Goal: Task Accomplishment & Management: Complete application form

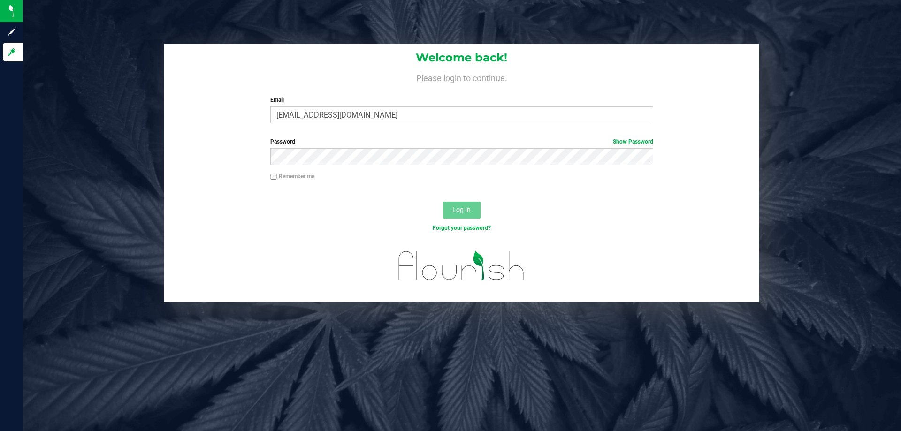
type input "[EMAIL_ADDRESS][DOMAIN_NAME]"
click at [443, 202] on button "Log In" at bounding box center [462, 210] width 38 height 17
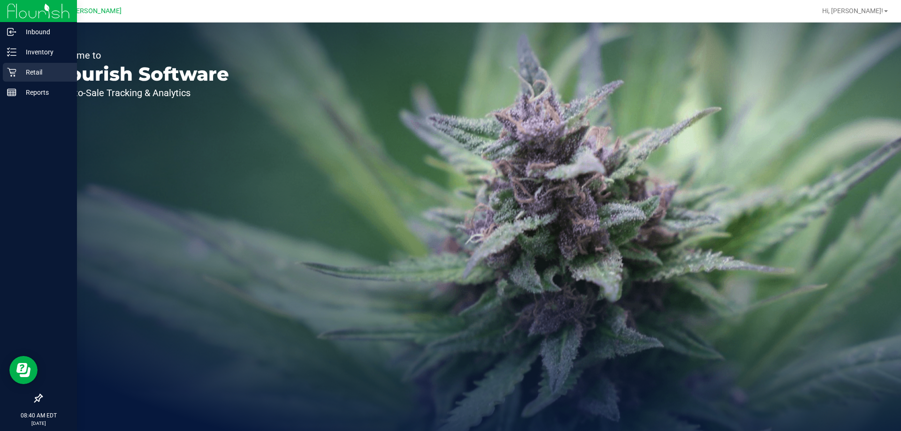
click at [17, 72] on p "Retail" at bounding box center [44, 72] width 56 height 11
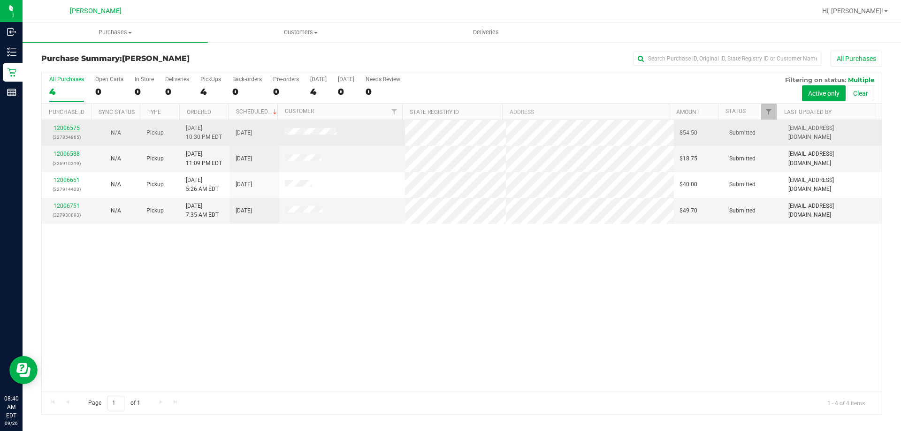
click at [63, 129] on link "12006575" at bounding box center [66, 128] width 26 height 7
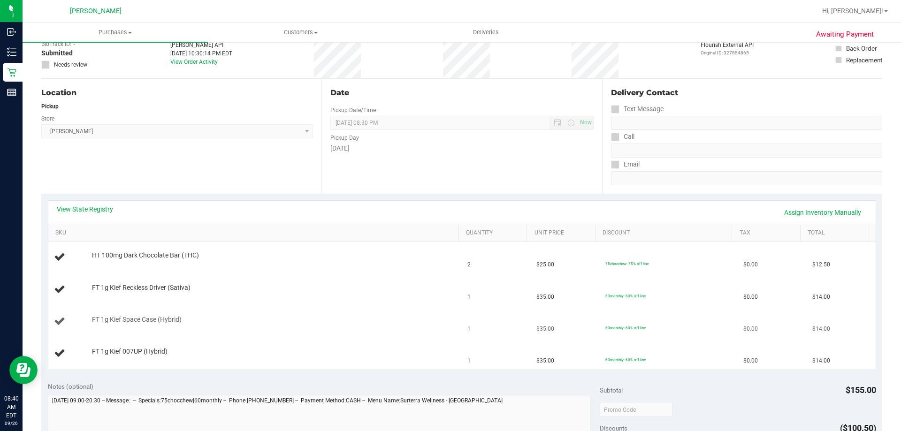
scroll to position [141, 0]
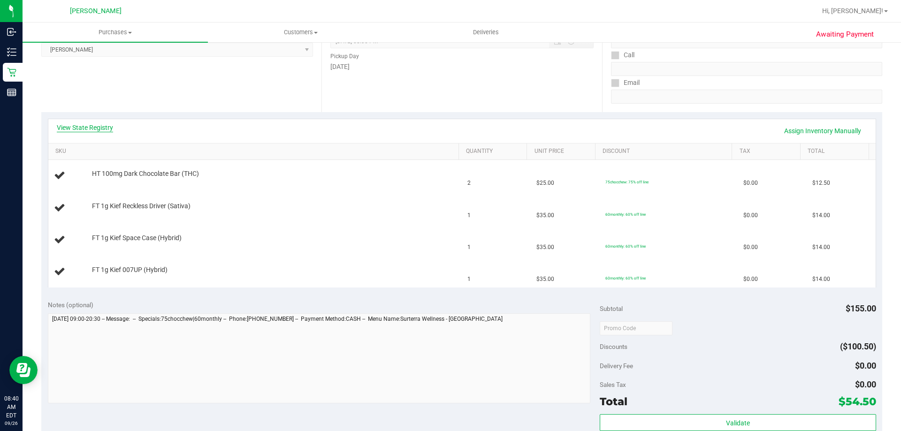
click at [94, 127] on link "View State Registry" at bounding box center [85, 127] width 56 height 9
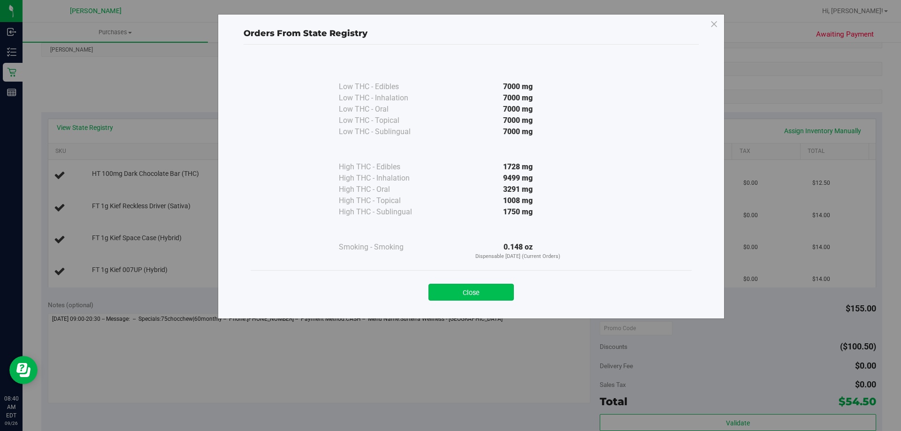
click at [485, 290] on button "Close" at bounding box center [470, 292] width 85 height 17
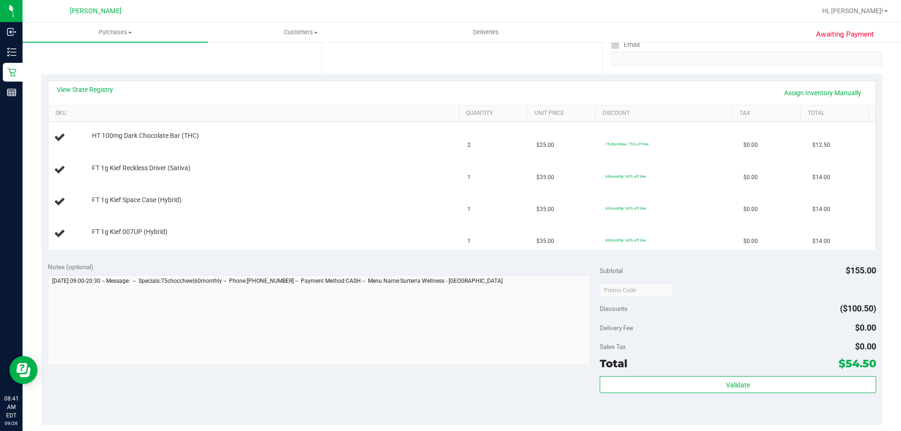
scroll to position [235, 0]
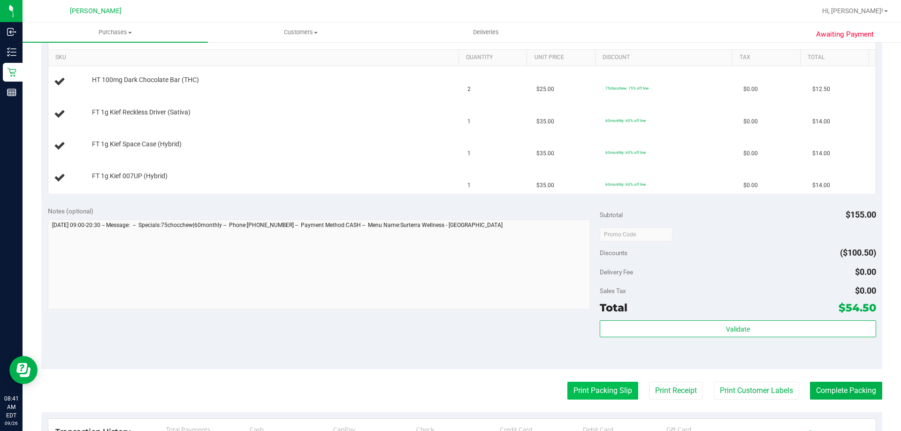
click at [593, 389] on button "Print Packing Slip" at bounding box center [602, 391] width 71 height 18
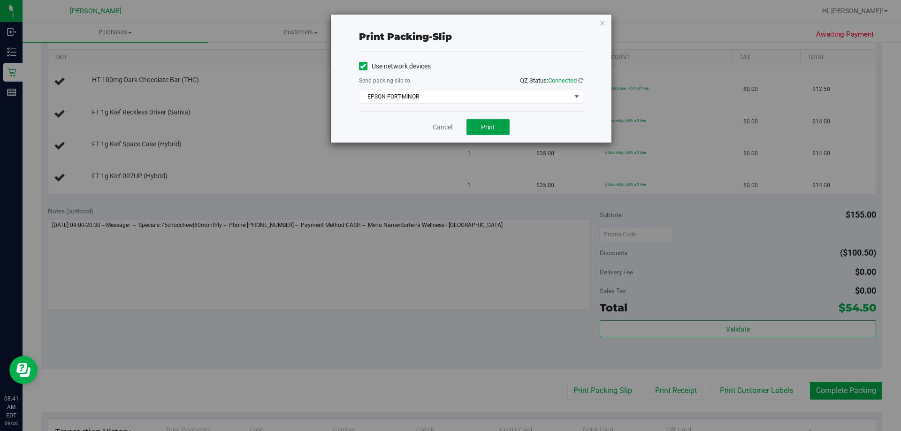
click at [481, 132] on button "Print" at bounding box center [487, 127] width 43 height 16
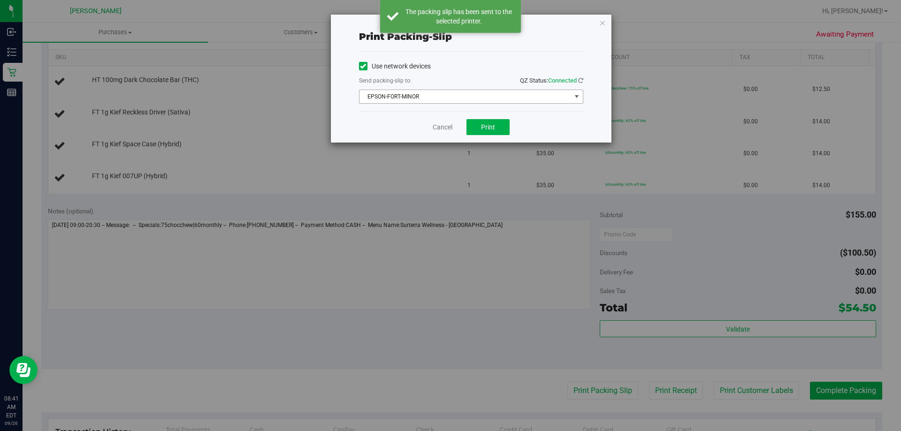
click at [439, 99] on span "EPSON-FORT-MINOR" at bounding box center [465, 96] width 212 height 13
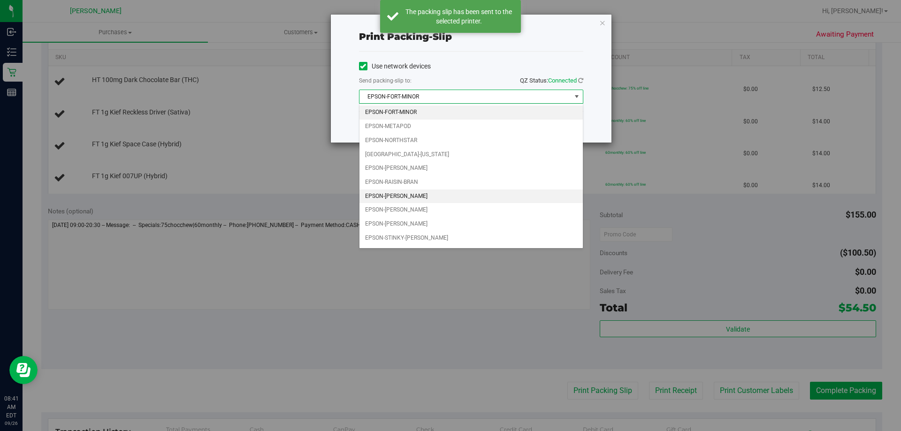
scroll to position [40, 0]
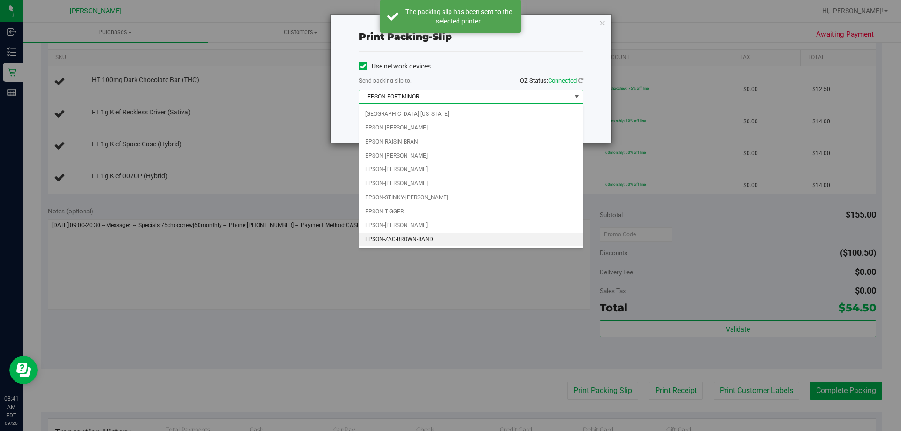
click at [449, 244] on li "EPSON-ZAC-BROWN-BAND" at bounding box center [470, 240] width 223 height 14
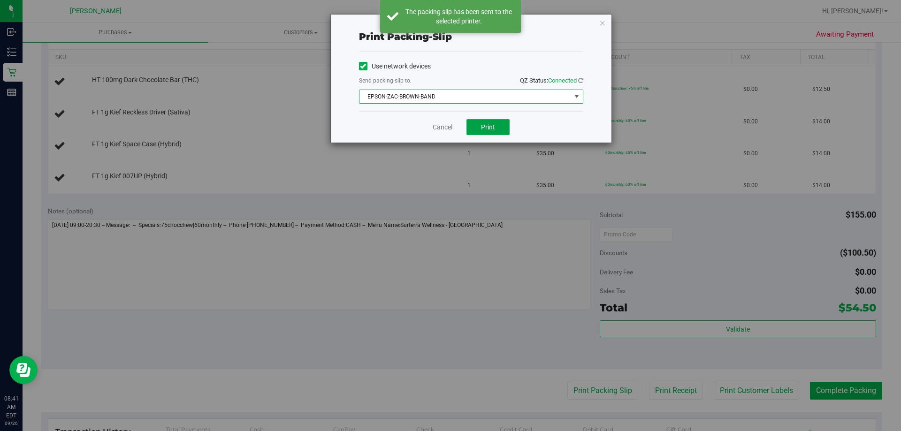
click at [494, 127] on span "Print" at bounding box center [488, 127] width 14 height 8
click at [440, 130] on link "Cancel" at bounding box center [443, 127] width 20 height 10
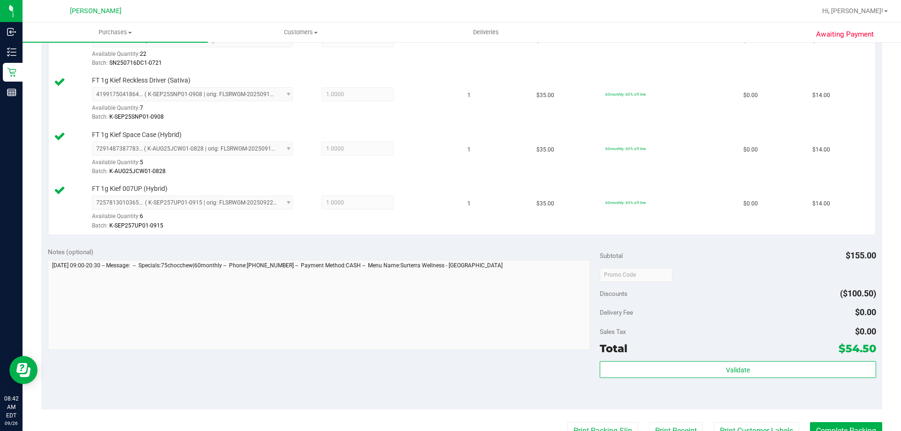
scroll to position [328, 0]
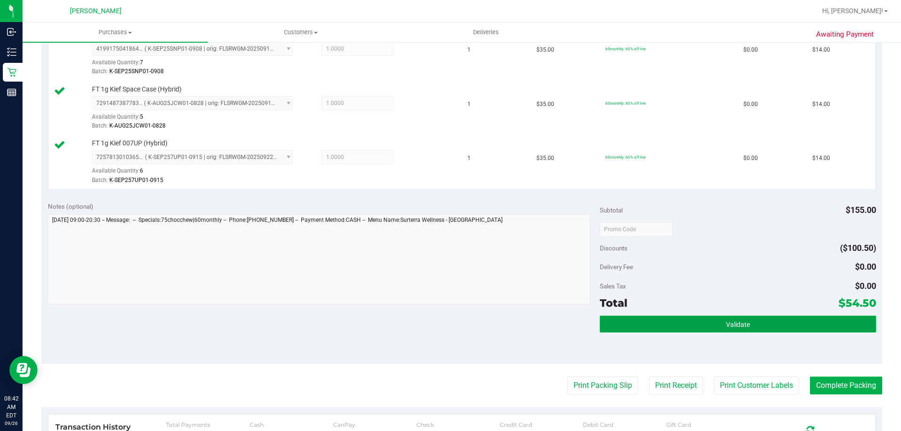
click at [716, 319] on button "Validate" at bounding box center [738, 324] width 276 height 17
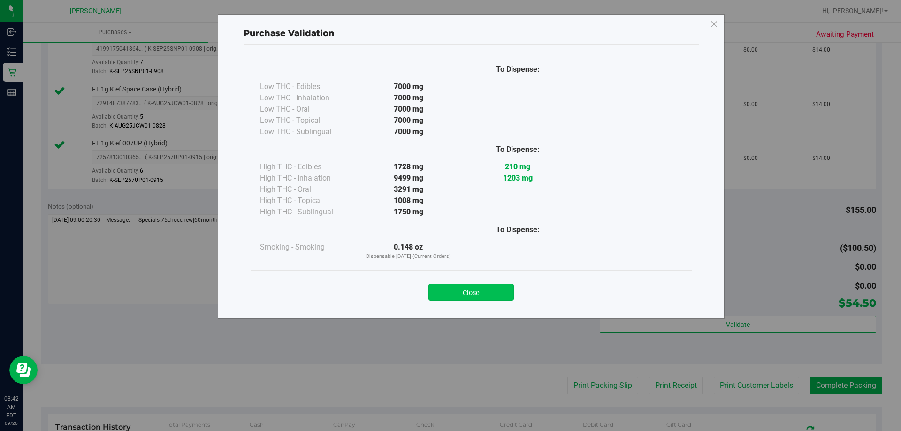
click at [470, 296] on button "Close" at bounding box center [470, 292] width 85 height 17
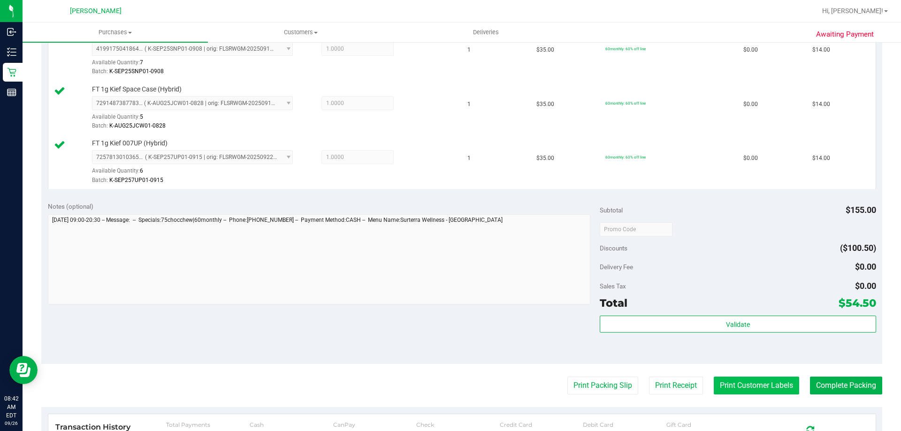
click at [760, 388] on button "Print Customer Labels" at bounding box center [756, 386] width 85 height 18
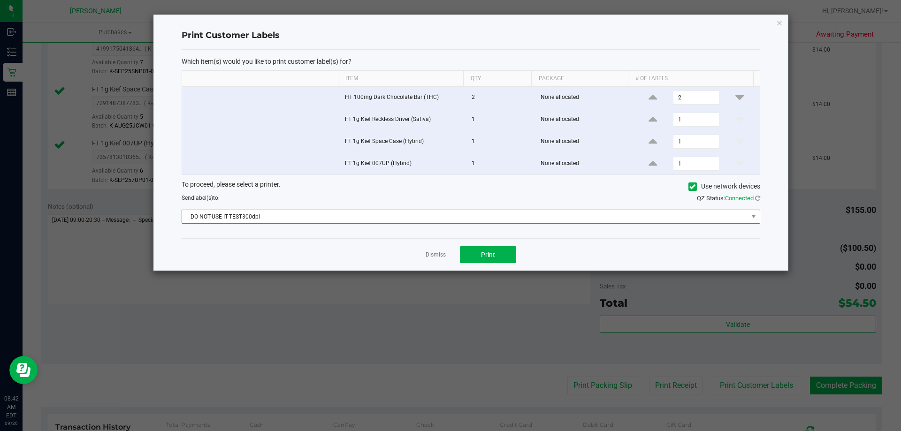
click at [383, 213] on span "DO-NOT-USE-IT-TEST300dpi" at bounding box center [465, 216] width 566 height 13
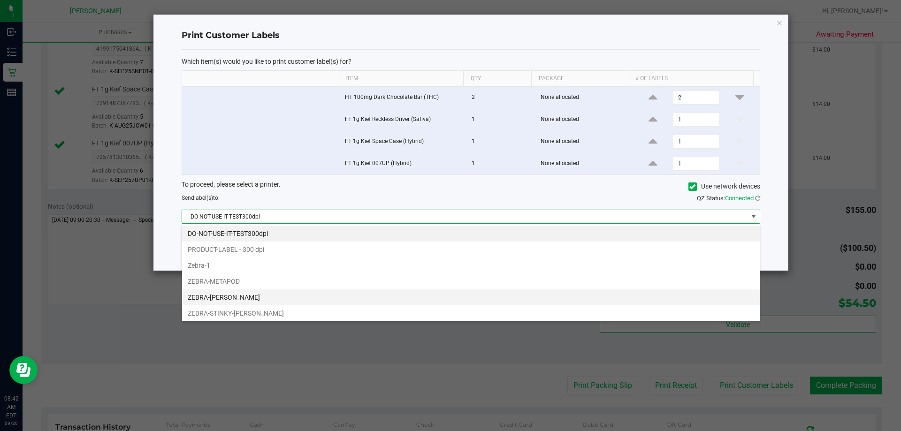
scroll to position [18, 0]
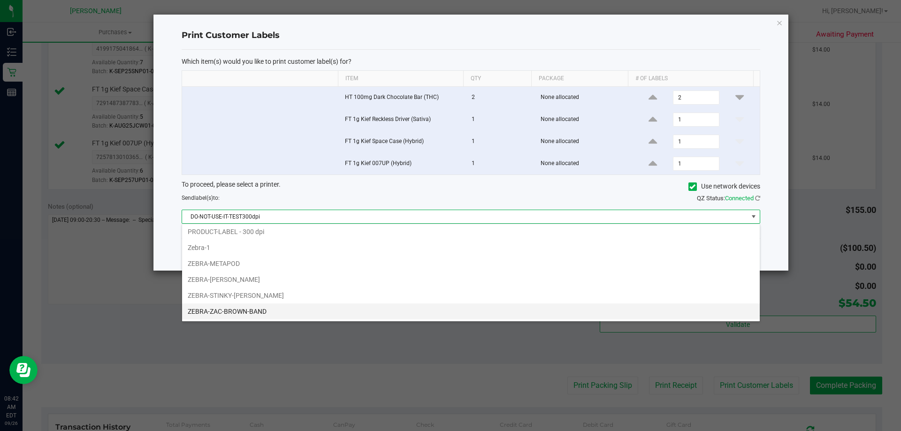
click at [311, 316] on li "ZEBRA-ZAC-BROWN-BAND" at bounding box center [471, 312] width 578 height 16
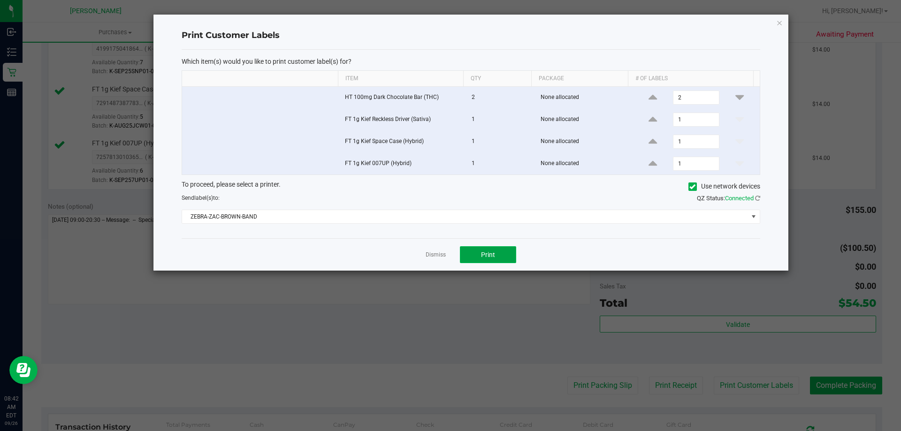
click at [504, 252] on button "Print" at bounding box center [488, 254] width 56 height 17
click at [432, 257] on link "Dismiss" at bounding box center [436, 255] width 20 height 8
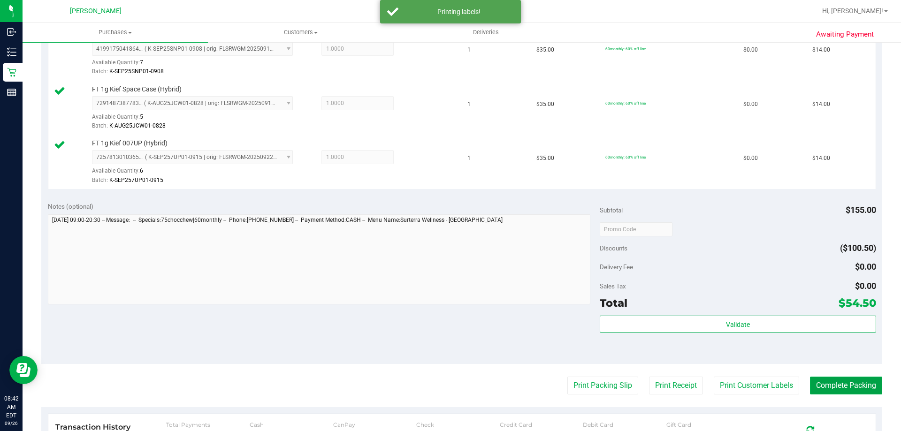
click at [853, 390] on button "Complete Packing" at bounding box center [846, 386] width 72 height 18
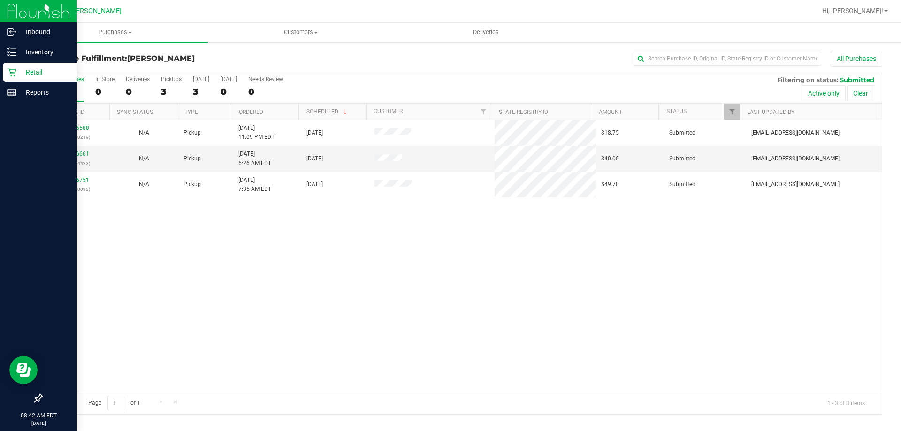
click at [38, 71] on p "Retail" at bounding box center [44, 72] width 56 height 11
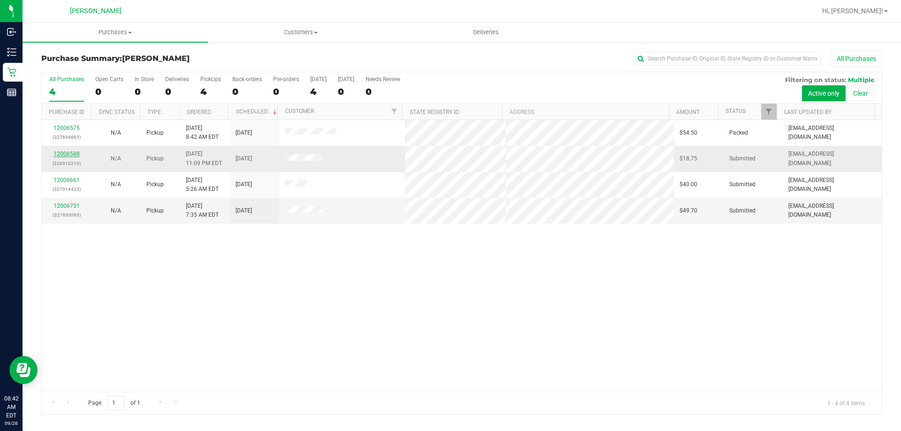
click at [67, 154] on link "12006588" at bounding box center [66, 154] width 26 height 7
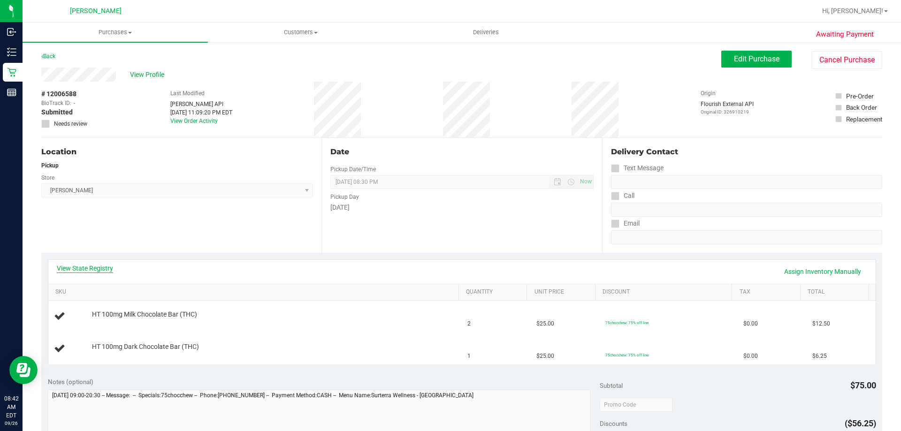
click at [89, 268] on link "View State Registry" at bounding box center [85, 268] width 56 height 9
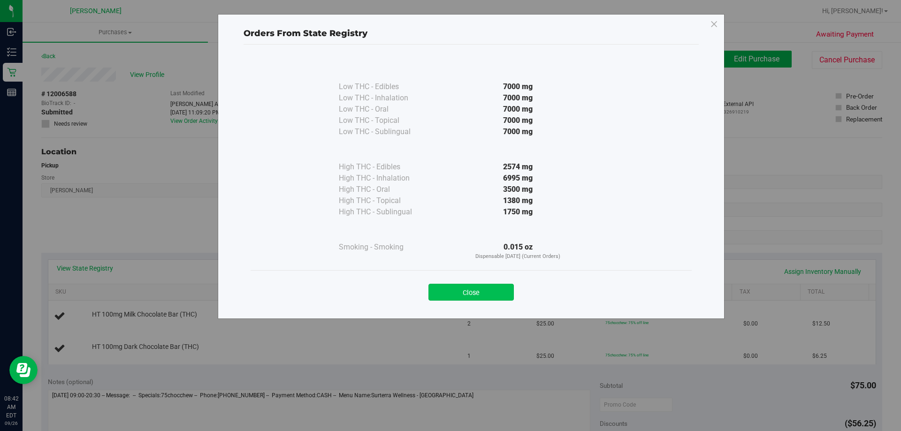
click at [467, 290] on button "Close" at bounding box center [470, 292] width 85 height 17
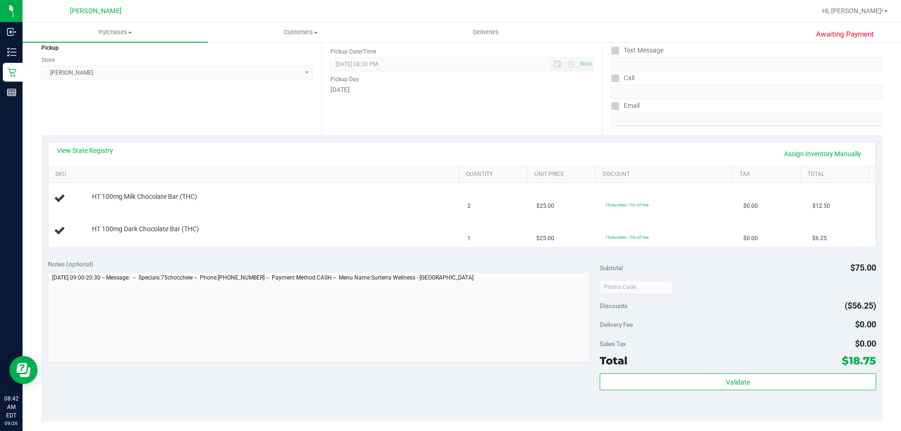
scroll to position [141, 0]
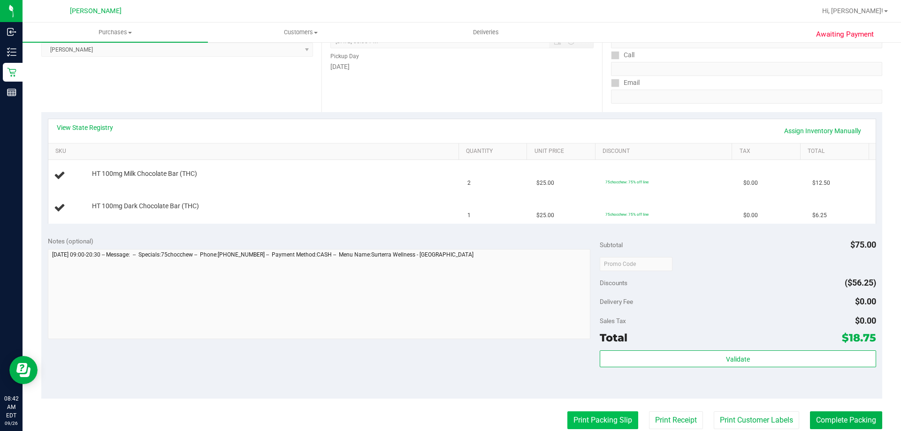
click at [571, 412] on button "Print Packing Slip" at bounding box center [602, 420] width 71 height 18
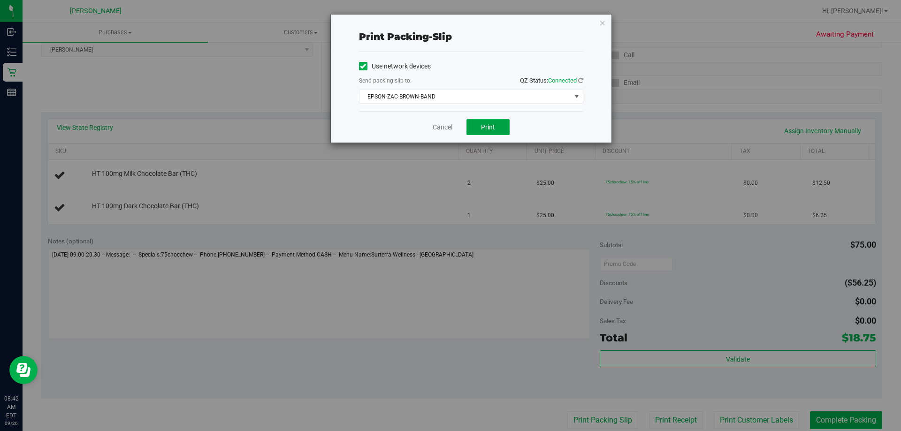
click at [496, 129] on button "Print" at bounding box center [487, 127] width 43 height 16
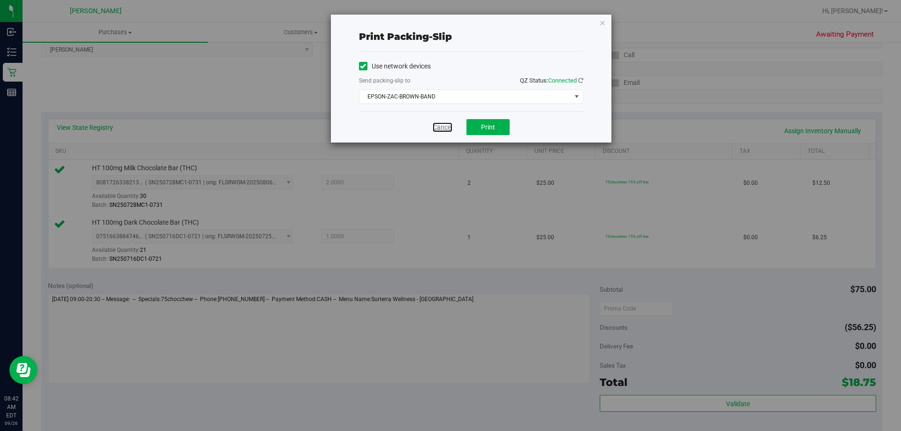
drag, startPoint x: 435, startPoint y: 127, endPoint x: 451, endPoint y: 127, distance: 15.5
click at [436, 127] on link "Cancel" at bounding box center [443, 127] width 20 height 10
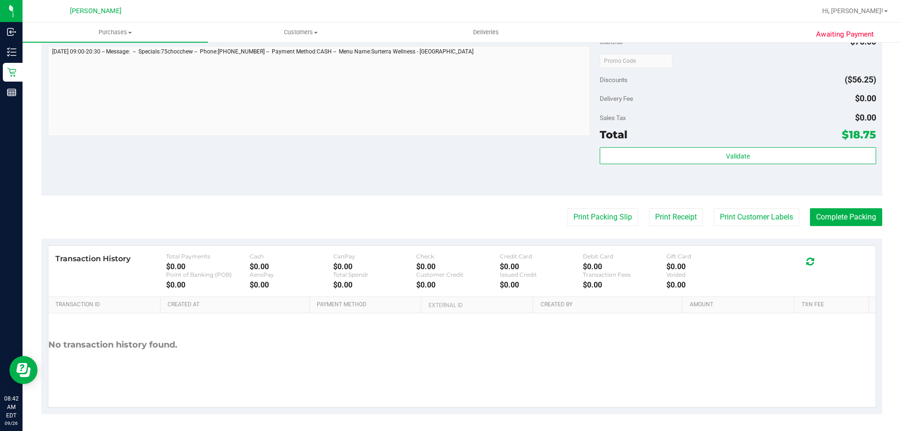
scroll to position [390, 0]
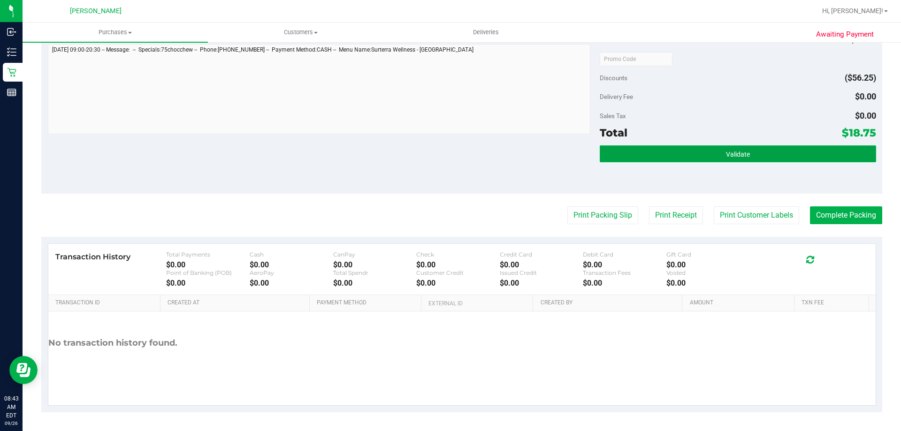
click at [735, 156] on span "Validate" at bounding box center [738, 155] width 24 height 8
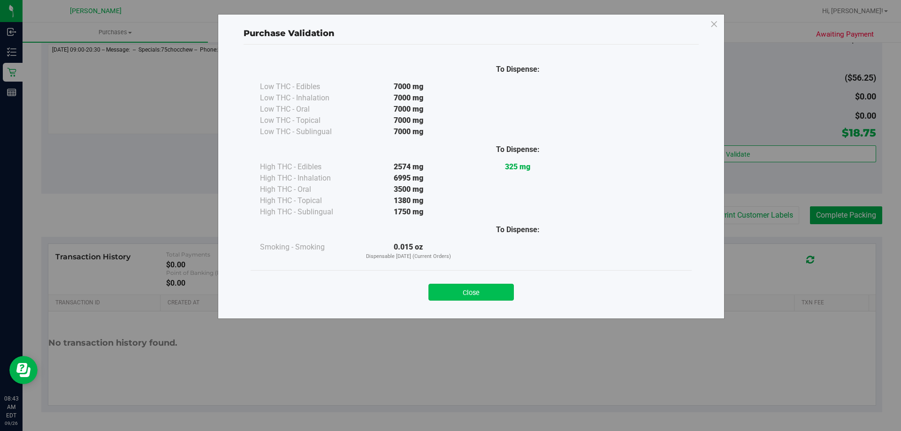
click at [475, 300] on button "Close" at bounding box center [470, 292] width 85 height 17
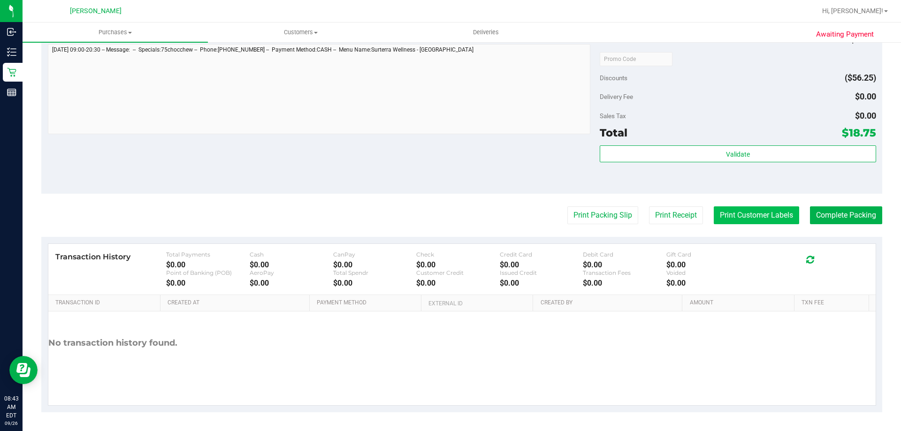
click at [749, 212] on button "Print Customer Labels" at bounding box center [756, 215] width 85 height 18
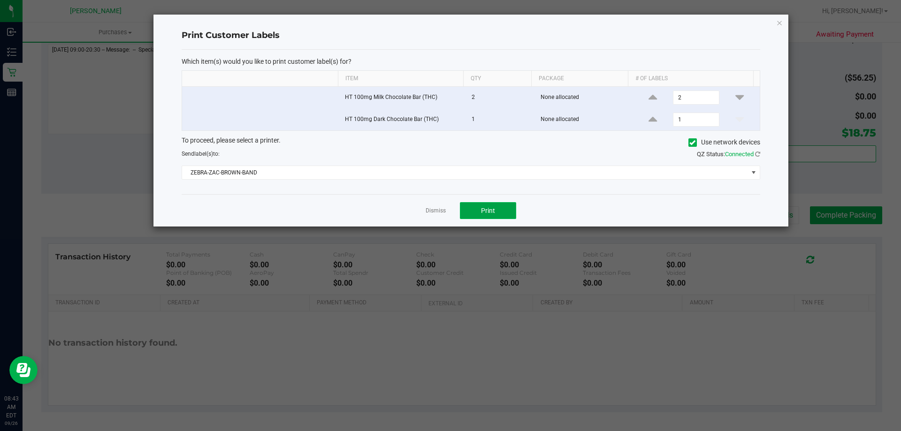
click at [485, 210] on span "Print" at bounding box center [488, 211] width 14 height 8
drag, startPoint x: 777, startPoint y: 22, endPoint x: 781, endPoint y: 26, distance: 5.3
click at [777, 22] on icon "button" at bounding box center [779, 22] width 7 height 11
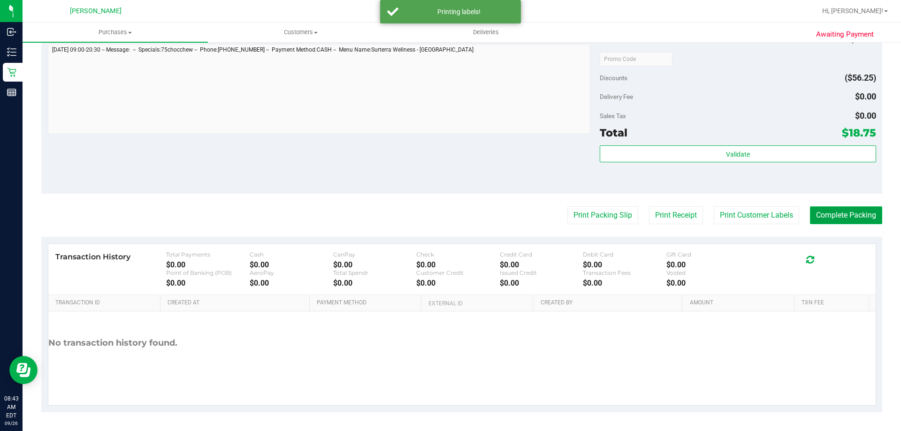
click at [861, 221] on button "Complete Packing" at bounding box center [846, 215] width 72 height 18
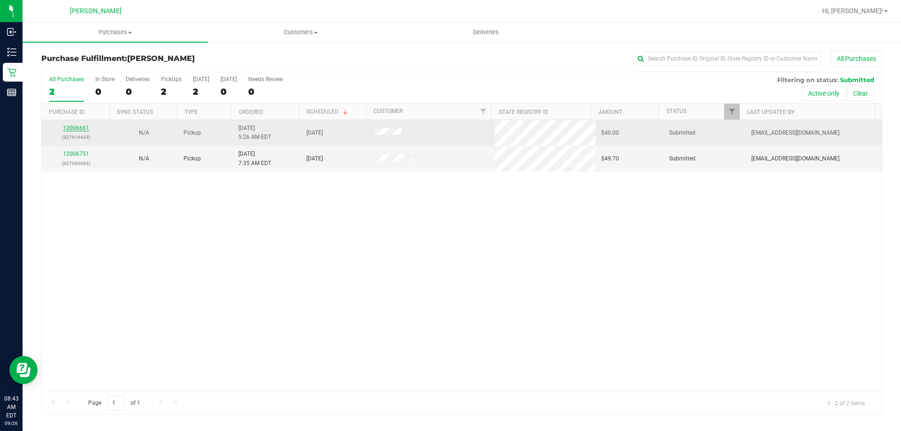
click at [80, 129] on link "12006661" at bounding box center [76, 128] width 26 height 7
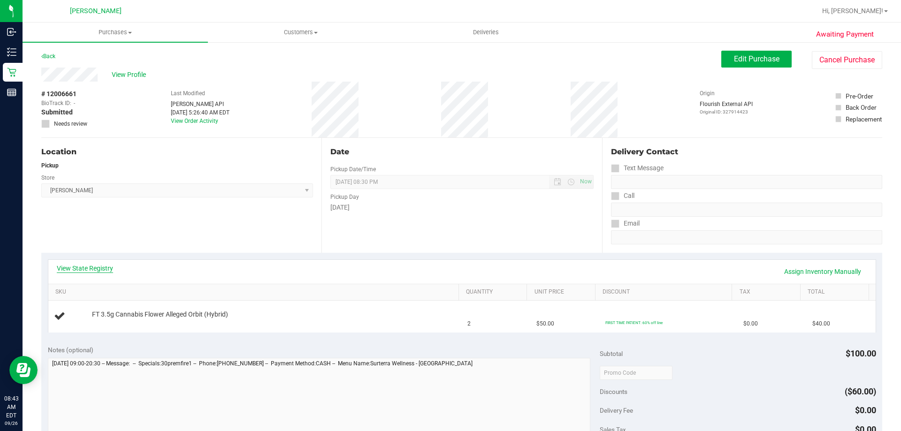
click at [103, 271] on link "View State Registry" at bounding box center [85, 268] width 56 height 9
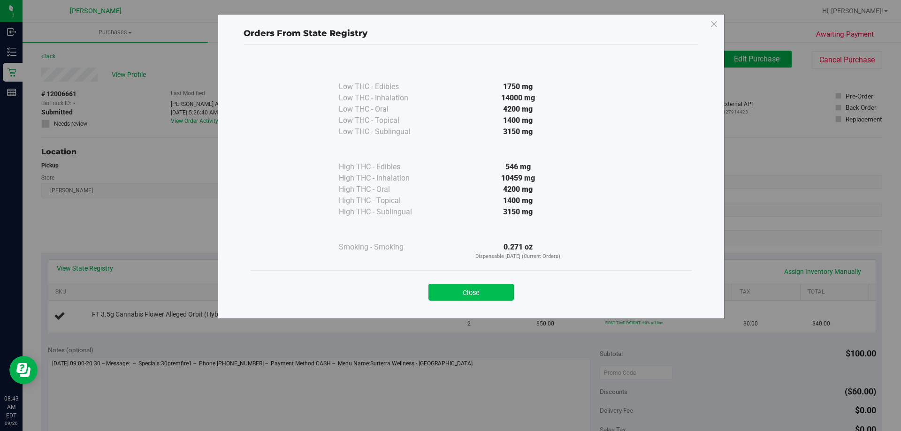
click at [472, 298] on button "Close" at bounding box center [470, 292] width 85 height 17
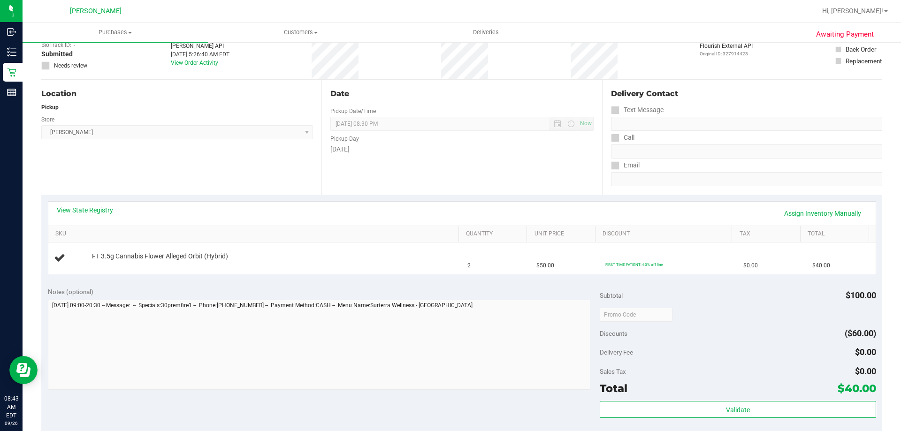
scroll to position [141, 0]
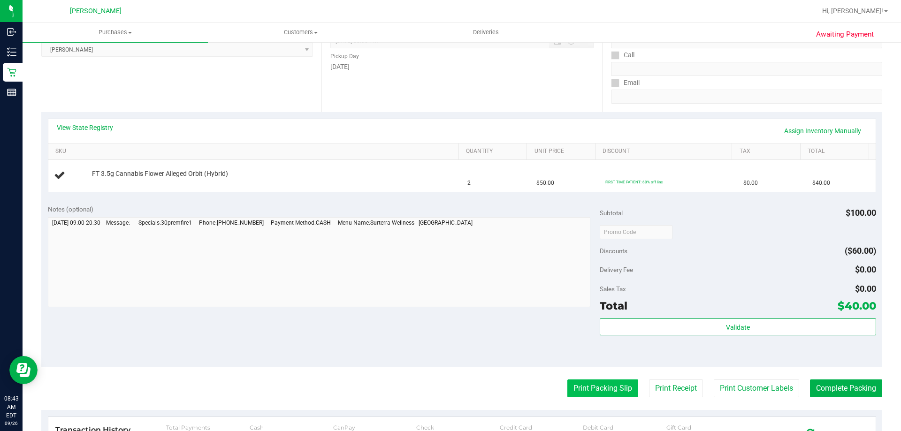
click at [612, 385] on button "Print Packing Slip" at bounding box center [602, 389] width 71 height 18
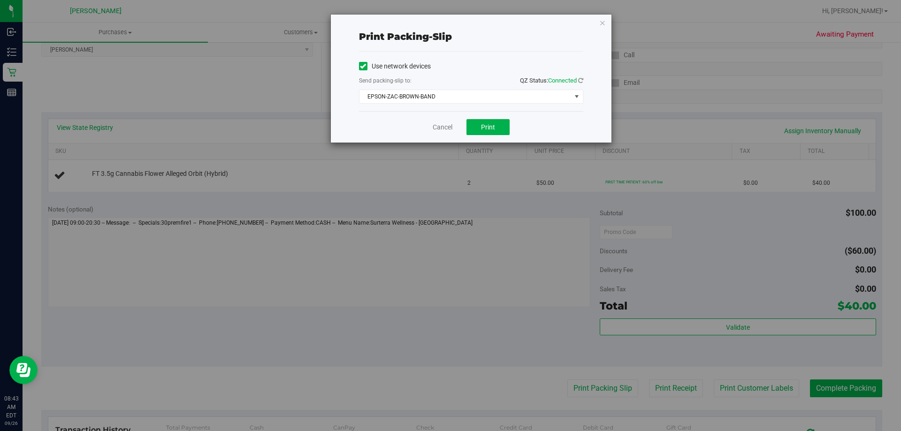
click at [498, 138] on div "Cancel Print" at bounding box center [471, 126] width 224 height 31
click at [496, 131] on button "Print" at bounding box center [487, 127] width 43 height 16
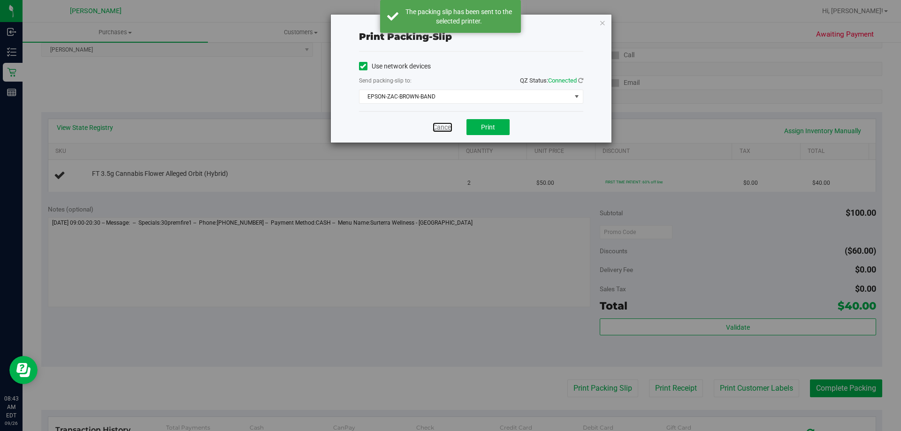
drag, startPoint x: 443, startPoint y: 128, endPoint x: 445, endPoint y: 123, distance: 5.2
click at [443, 128] on link "Cancel" at bounding box center [443, 127] width 20 height 10
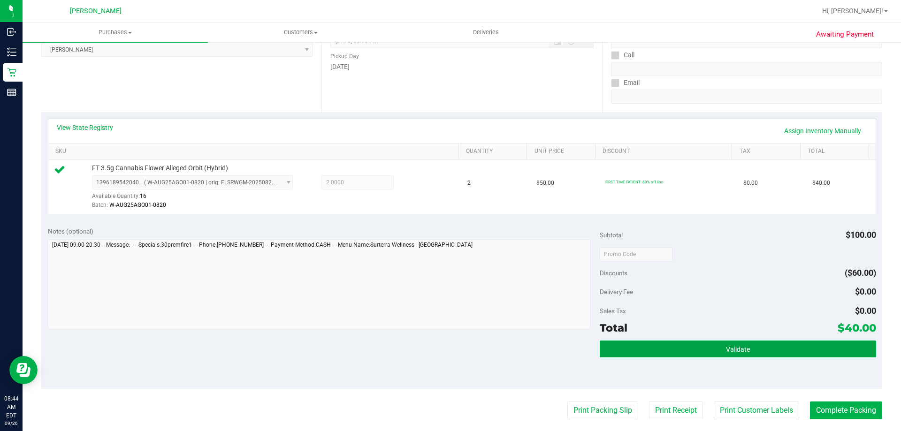
click at [756, 353] on button "Validate" at bounding box center [738, 349] width 276 height 17
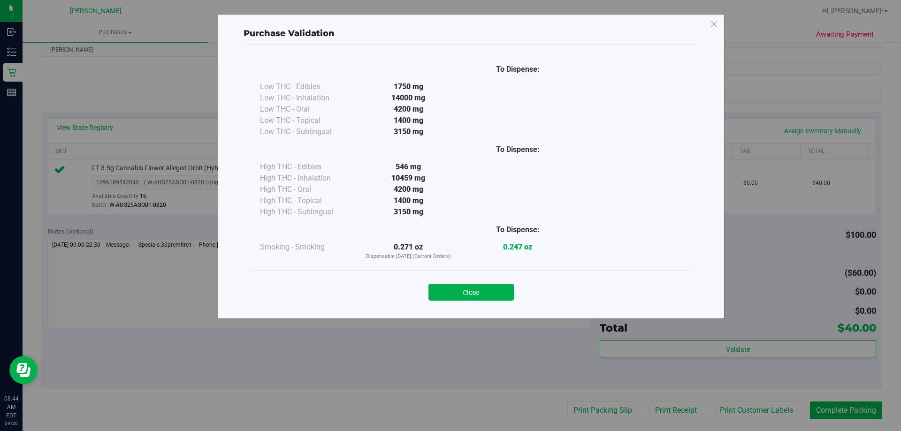
click at [447, 289] on button "Close" at bounding box center [470, 292] width 85 height 17
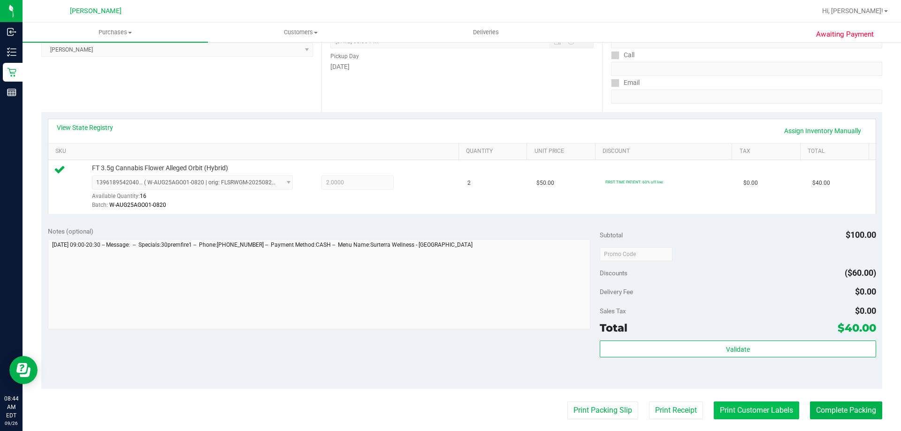
click at [759, 408] on button "Print Customer Labels" at bounding box center [756, 411] width 85 height 18
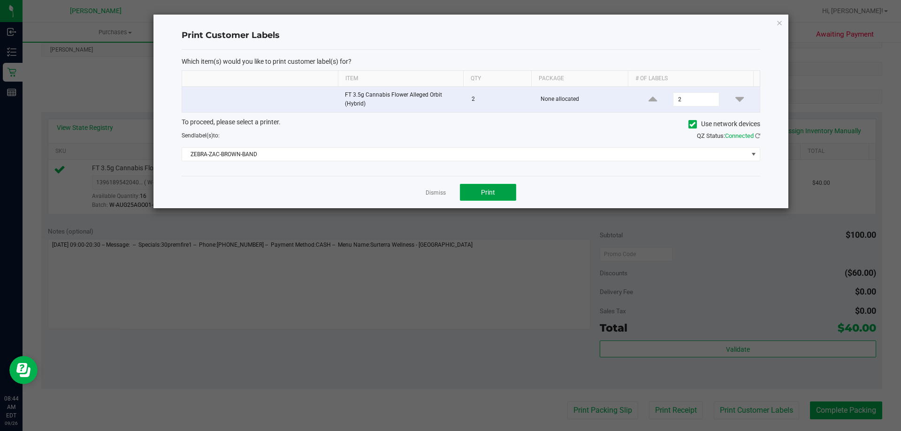
click at [475, 194] on button "Print" at bounding box center [488, 192] width 56 height 17
click at [434, 189] on link "Dismiss" at bounding box center [436, 193] width 20 height 8
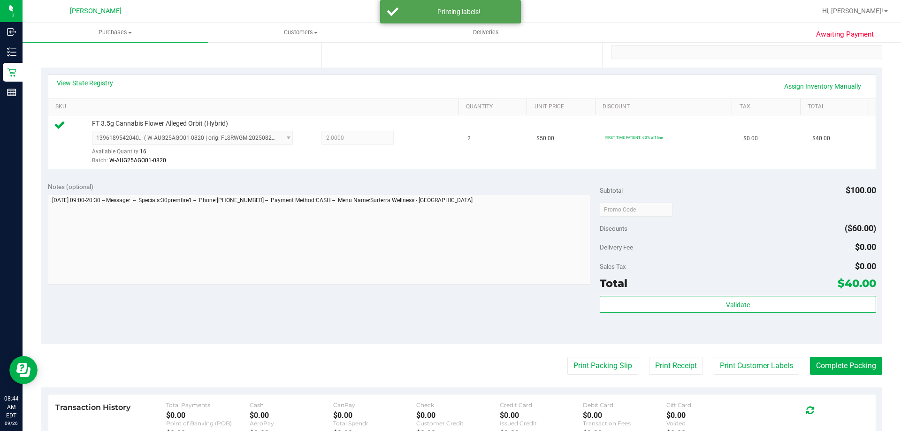
scroll to position [235, 0]
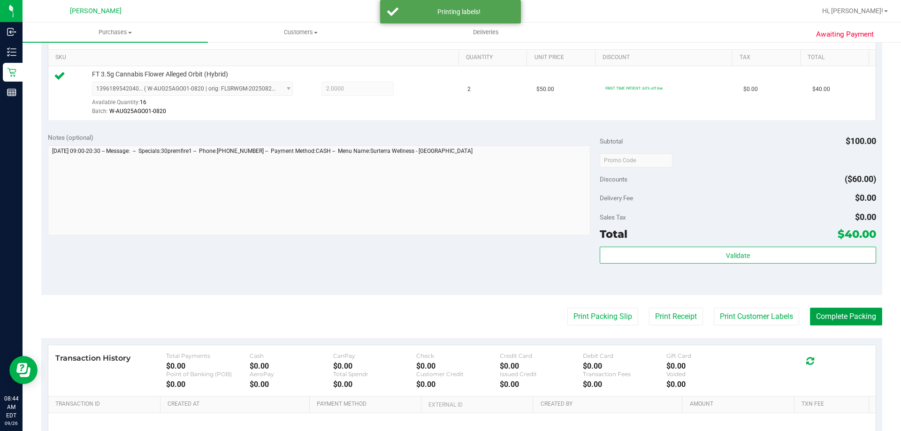
click at [850, 318] on button "Complete Packing" at bounding box center [846, 317] width 72 height 18
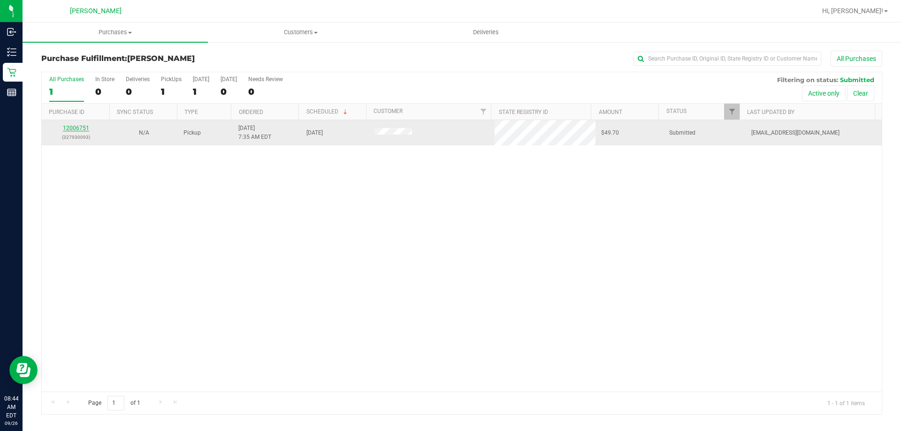
click at [74, 126] on link "12006751" at bounding box center [76, 128] width 26 height 7
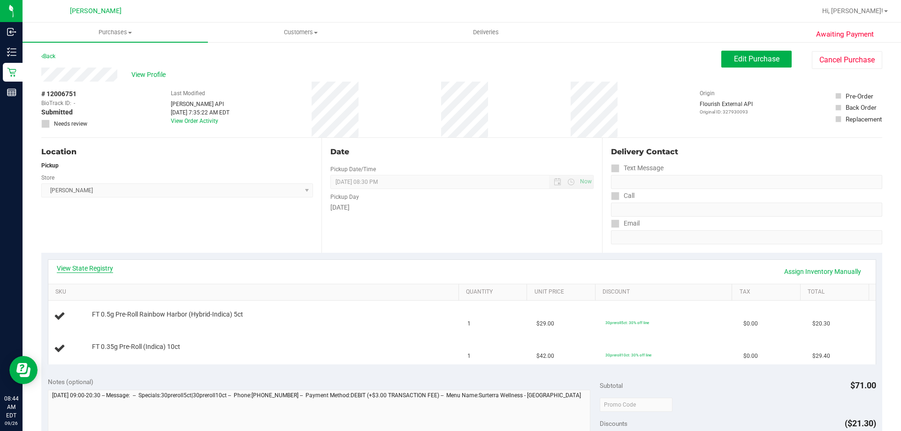
click at [88, 269] on link "View State Registry" at bounding box center [85, 268] width 56 height 9
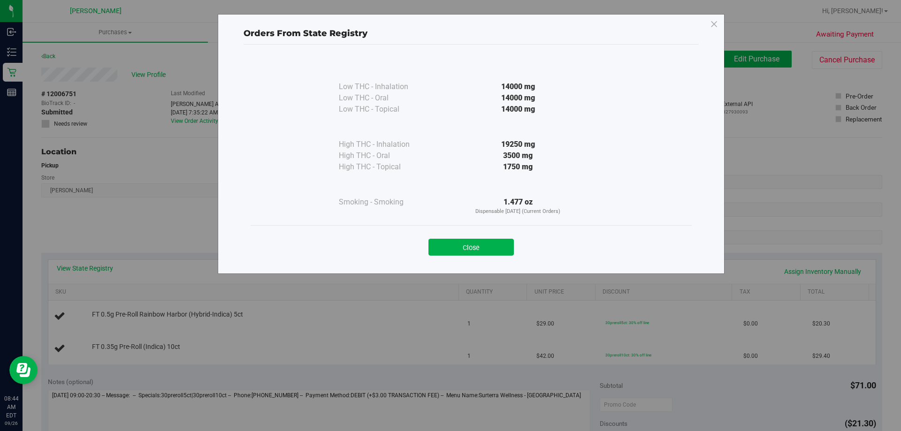
click at [489, 261] on div "Close" at bounding box center [471, 244] width 441 height 38
click at [488, 251] on button "Close" at bounding box center [470, 247] width 85 height 17
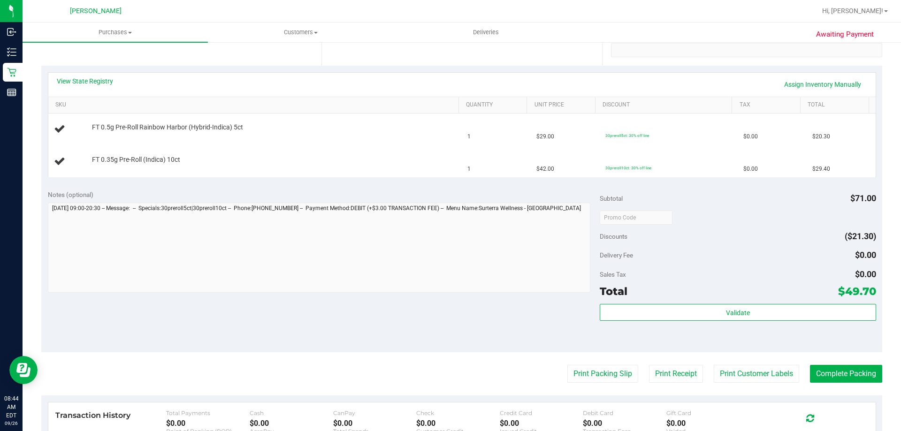
scroll to position [188, 0]
click at [579, 370] on button "Print Packing Slip" at bounding box center [602, 374] width 71 height 18
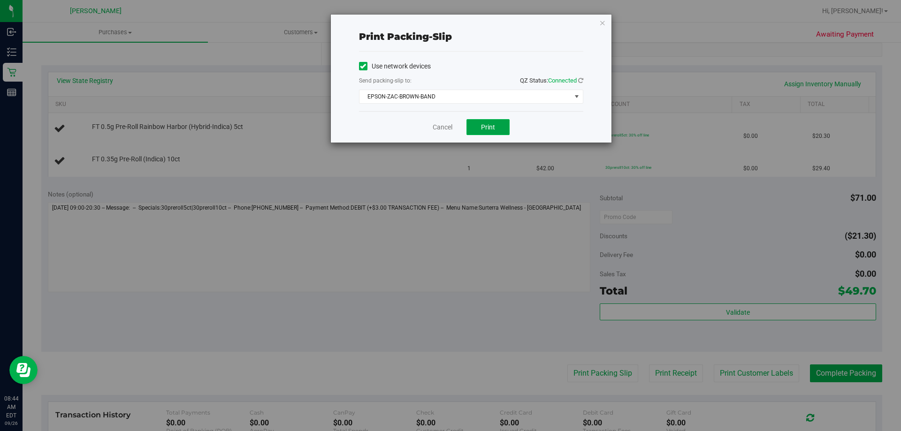
click at [491, 130] on span "Print" at bounding box center [488, 127] width 14 height 8
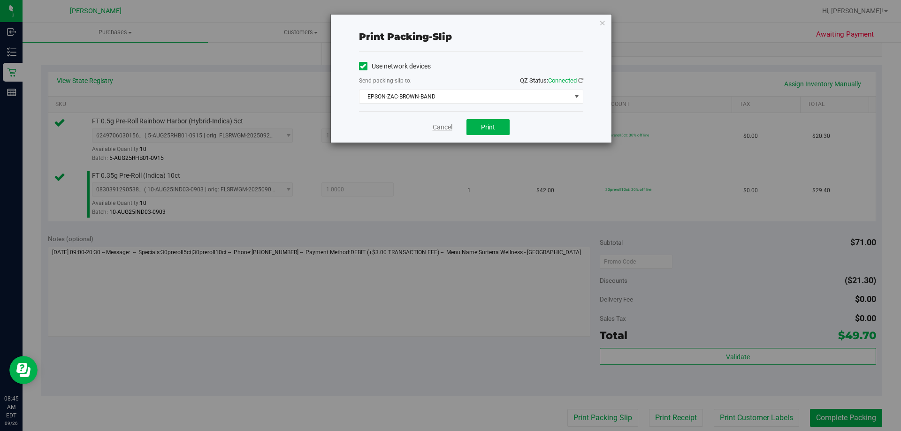
click at [449, 130] on link "Cancel" at bounding box center [443, 127] width 20 height 10
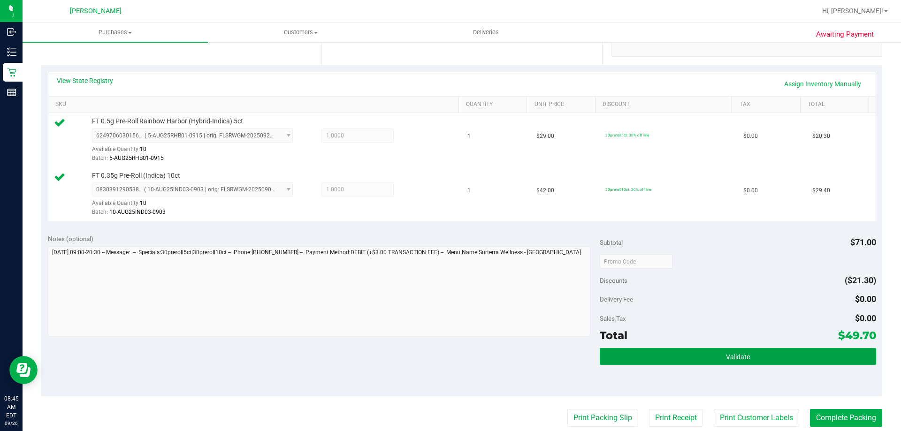
click at [743, 363] on button "Validate" at bounding box center [738, 356] width 276 height 17
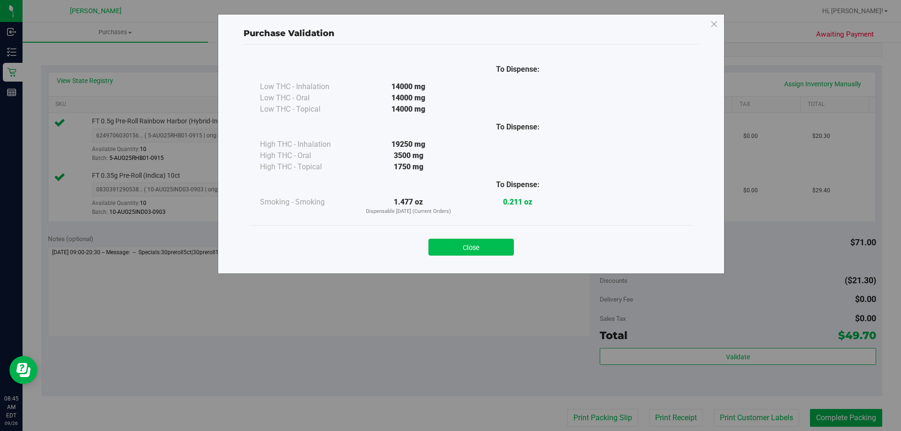
click at [499, 247] on button "Close" at bounding box center [470, 247] width 85 height 17
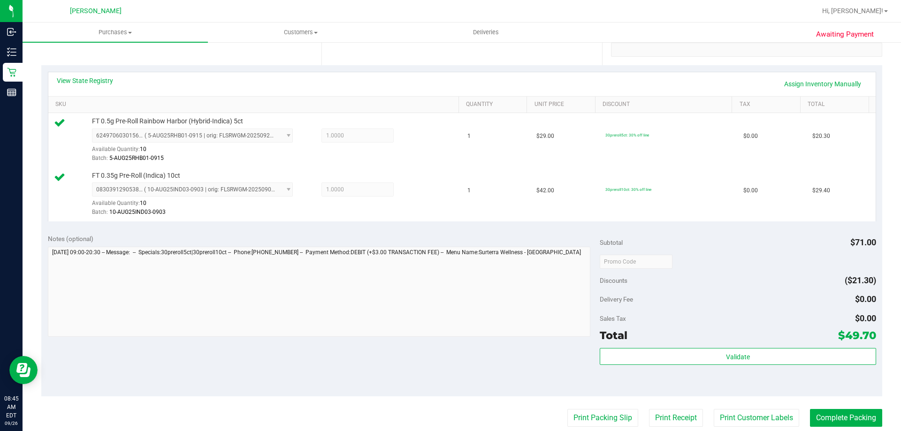
click at [724, 400] on purchase-details "Back Edit Purchase Cancel Purchase View Profile # 12006751 BioTrack ID: - Submi…" at bounding box center [461, 239] width 841 height 752
click at [737, 415] on button "Print Customer Labels" at bounding box center [756, 418] width 85 height 18
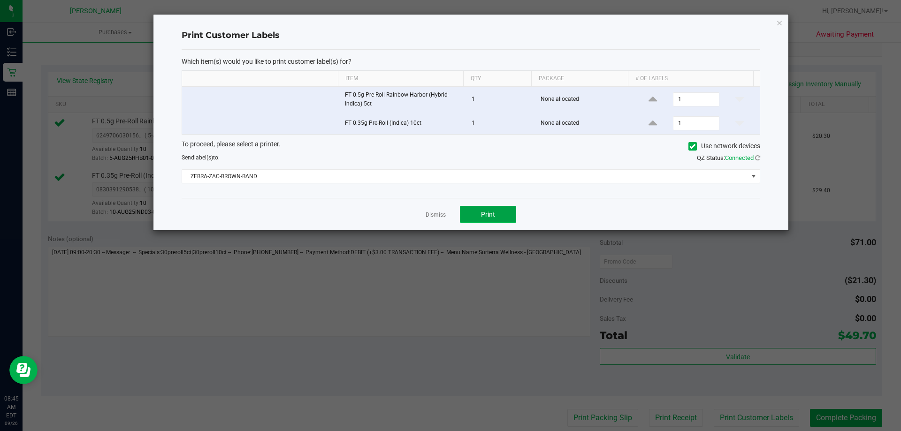
click at [499, 213] on button "Print" at bounding box center [488, 214] width 56 height 17
click at [438, 215] on link "Dismiss" at bounding box center [436, 215] width 20 height 8
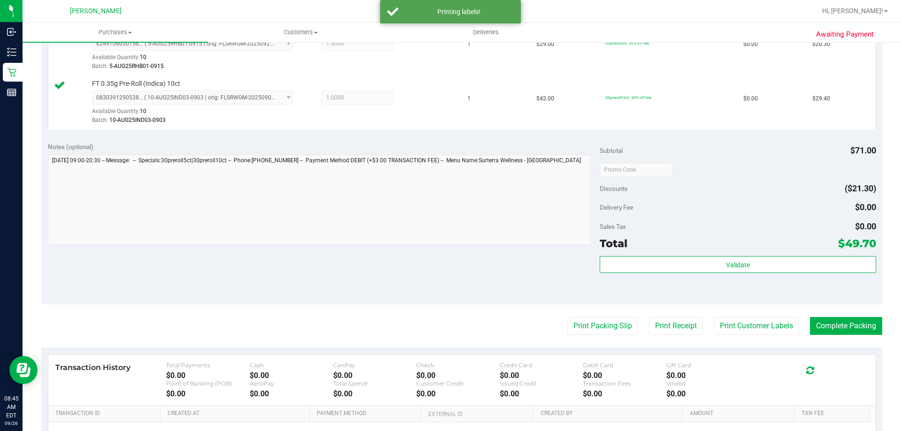
scroll to position [281, 0]
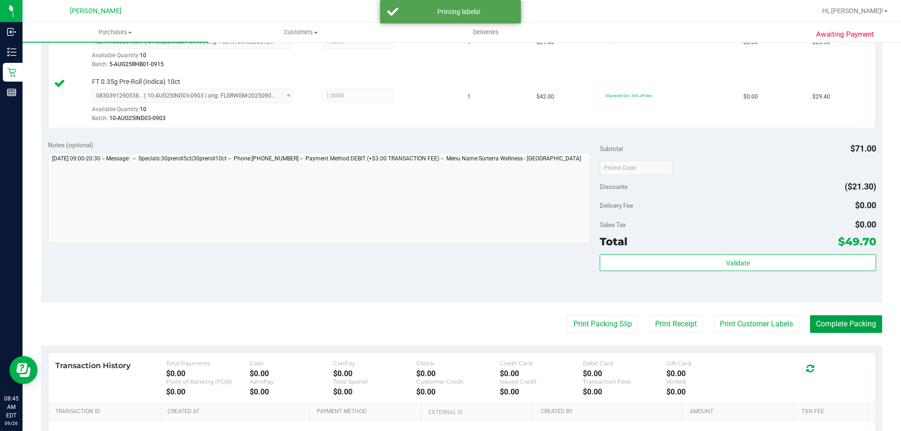
click at [849, 331] on button "Complete Packing" at bounding box center [846, 324] width 72 height 18
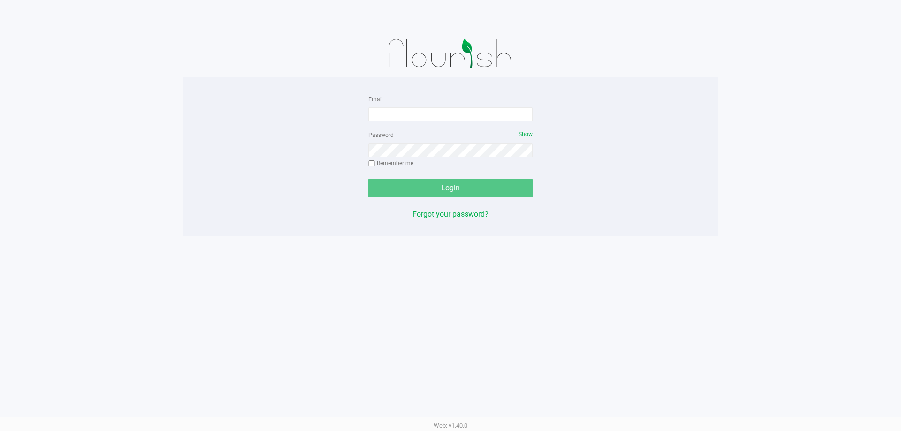
click at [467, 114] on input "Email" at bounding box center [450, 114] width 164 height 14
type input "[EMAIL_ADDRESS][DOMAIN_NAME]"
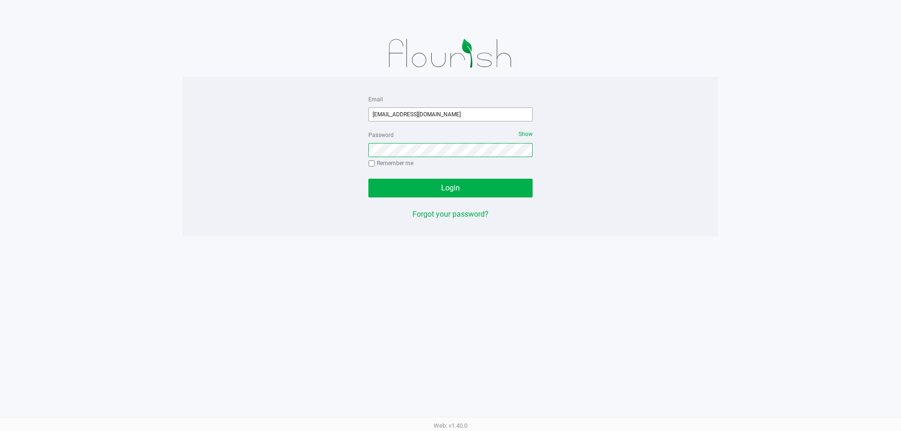
click at [368, 179] on button "Login" at bounding box center [450, 188] width 164 height 19
